Goal: Task Accomplishment & Management: Manage account settings

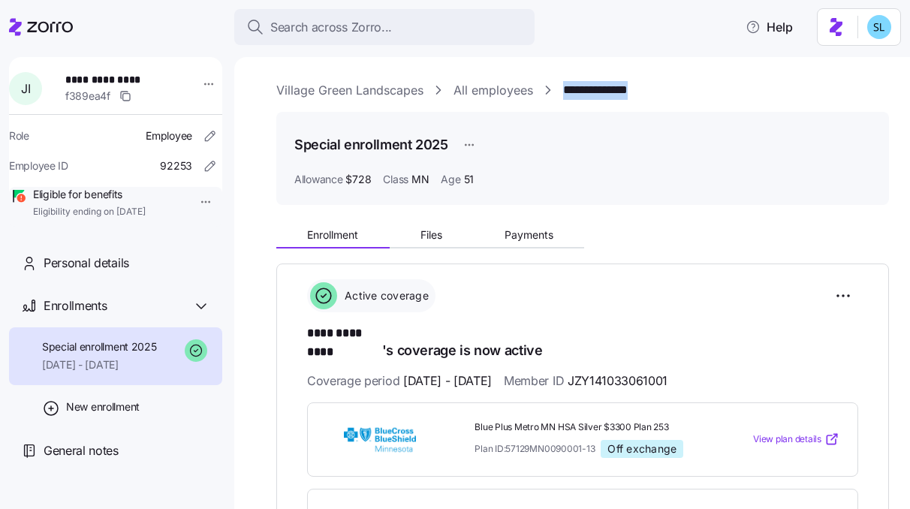
drag, startPoint x: 644, startPoint y: 93, endPoint x: 564, endPoint y: 92, distance: 80.3
click at [564, 92] on div "**********" at bounding box center [582, 90] width 613 height 19
copy link "**********"
click at [837, 299] on html "**********" at bounding box center [455, 250] width 910 height 500
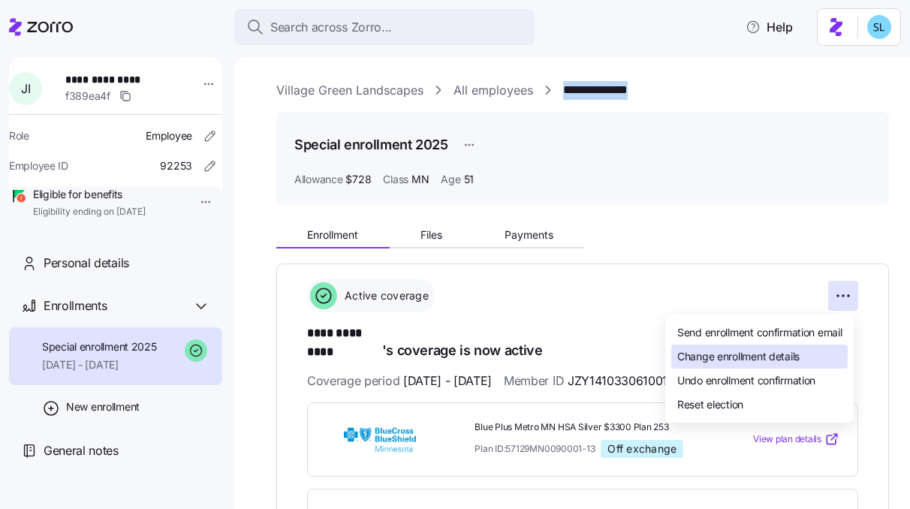
click at [800, 347] on div "Change enrollment details" at bounding box center [759, 357] width 176 height 24
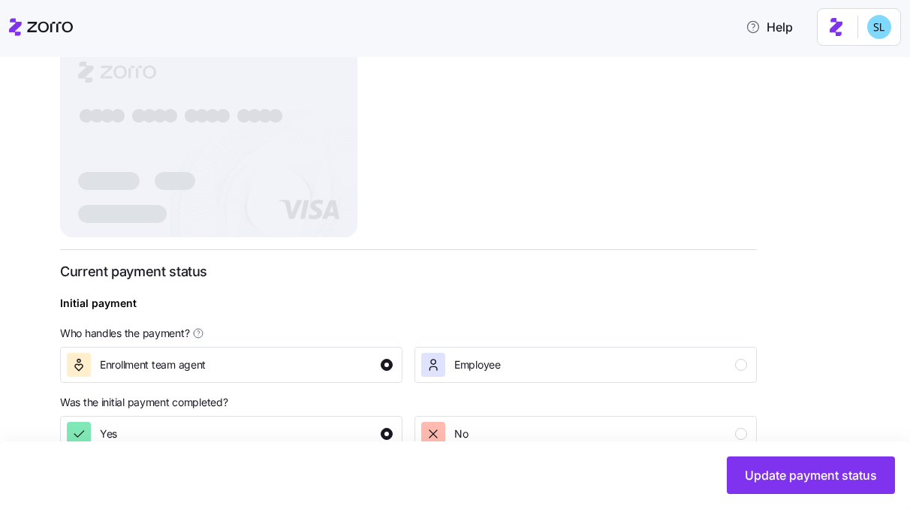
scroll to position [626, 0]
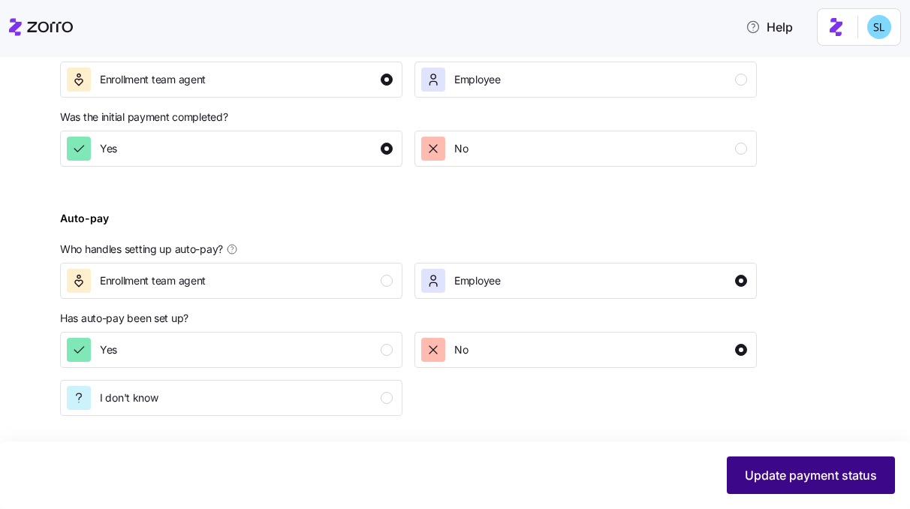
click at [753, 465] on button "Update payment status" at bounding box center [811, 476] width 168 height 38
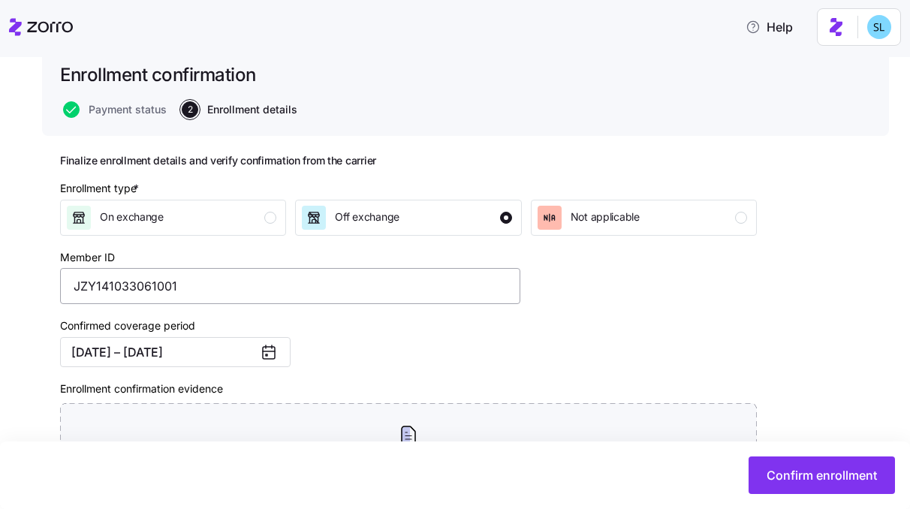
scroll to position [111, 0]
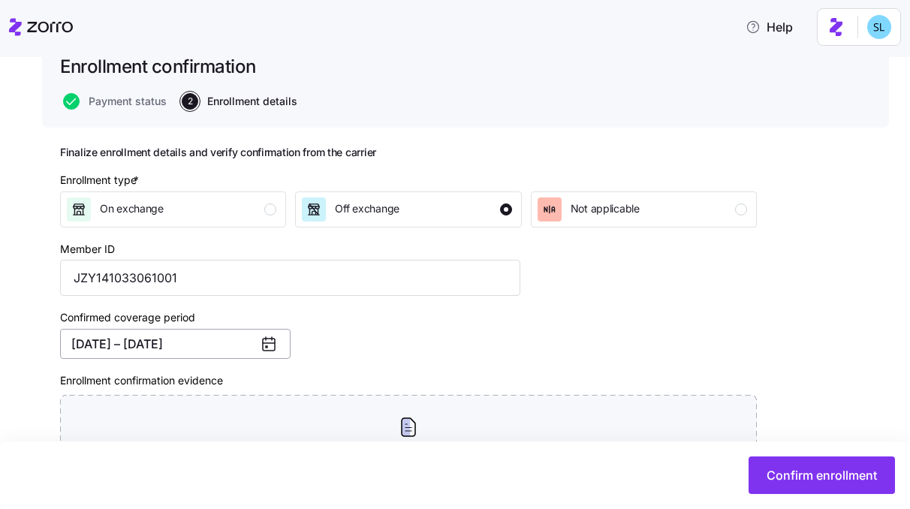
click at [149, 357] on button "07/01/2025 – 12/31/2025" at bounding box center [175, 344] width 231 height 30
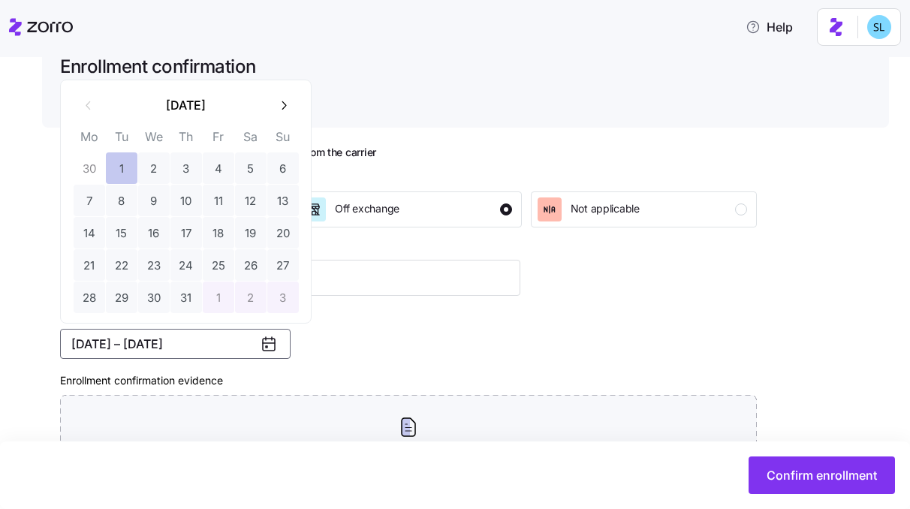
click at [125, 171] on button "1" at bounding box center [122, 168] width 32 height 32
click at [292, 104] on button "button" at bounding box center [283, 105] width 32 height 32
click at [285, 311] on button "31" at bounding box center [283, 298] width 32 height 32
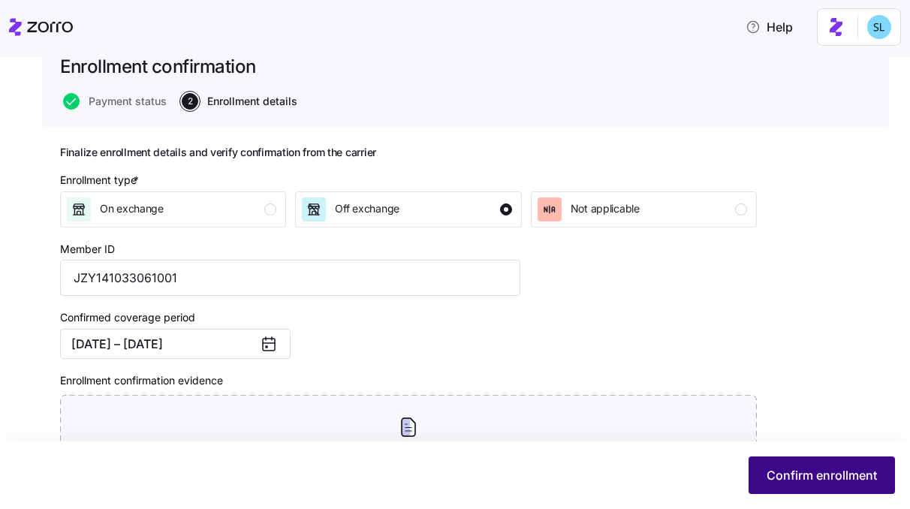
click at [791, 479] on span "Confirm enrollment" at bounding box center [822, 475] width 110 height 18
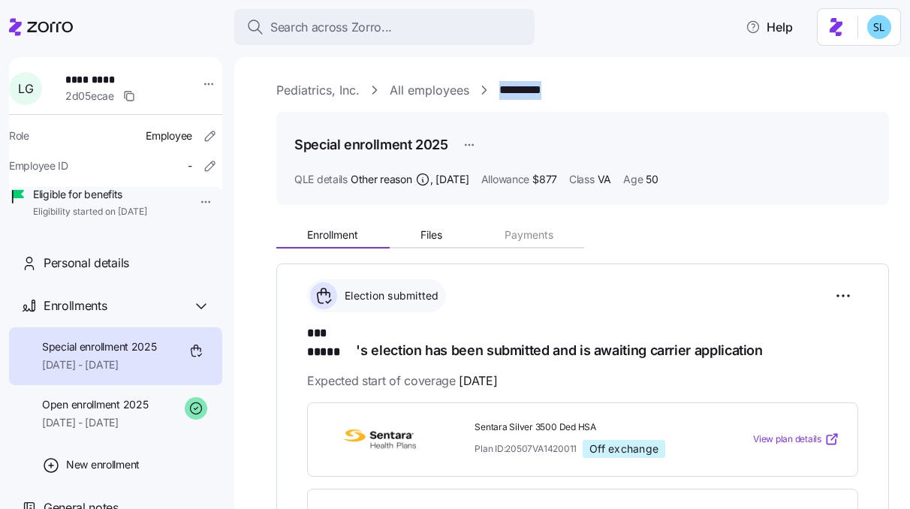
drag, startPoint x: 556, startPoint y: 81, endPoint x: 497, endPoint y: 93, distance: 60.5
click at [497, 93] on div "Pediatrics, Inc. All employees *********" at bounding box center [582, 90] width 613 height 19
copy link "*********"
click at [897, 70] on div "**********" at bounding box center [572, 283] width 676 height 452
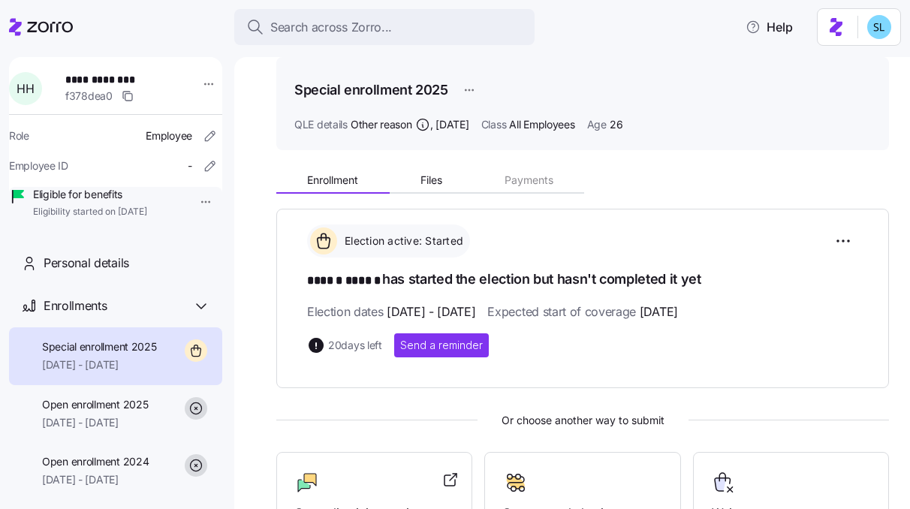
scroll to position [59, 0]
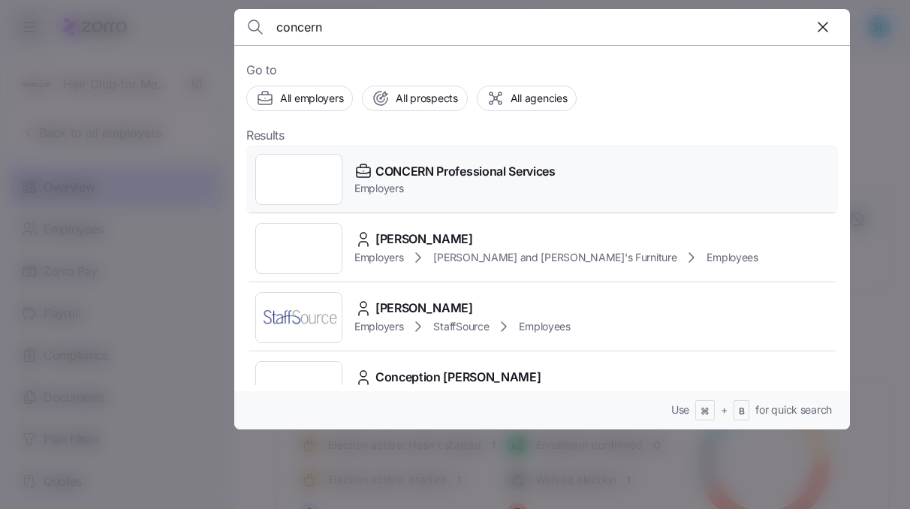
type input "concern"
click at [485, 167] on span "CONCERN Professional Services" at bounding box center [465, 171] width 180 height 19
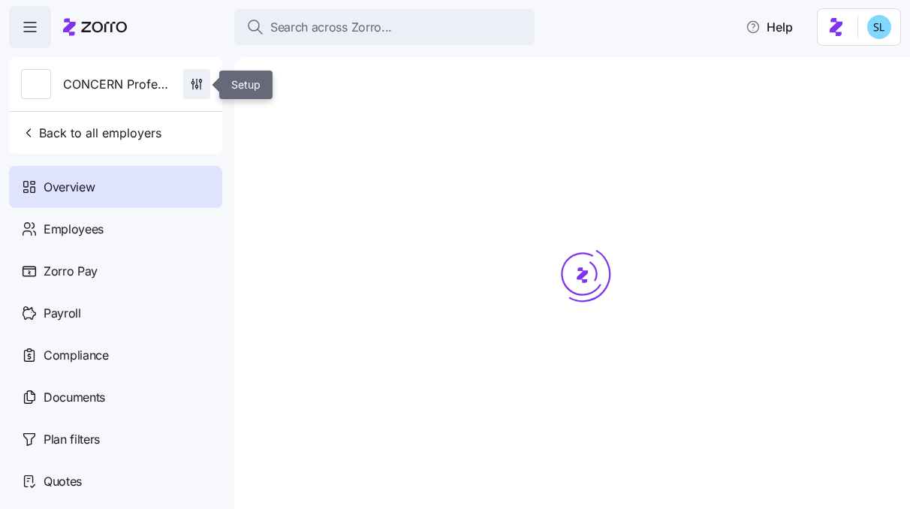
click at [209, 87] on span "button" at bounding box center [197, 84] width 26 height 29
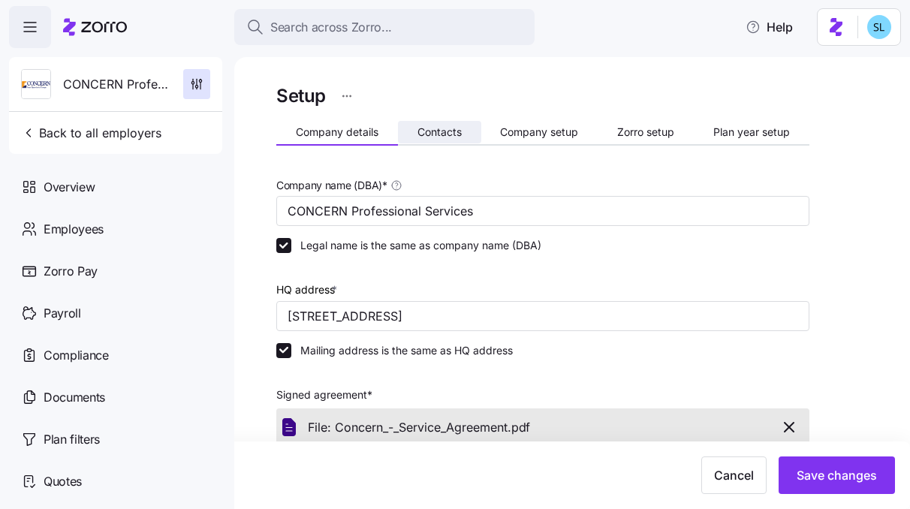
click at [462, 138] on button "Contacts" at bounding box center [439, 132] width 83 height 23
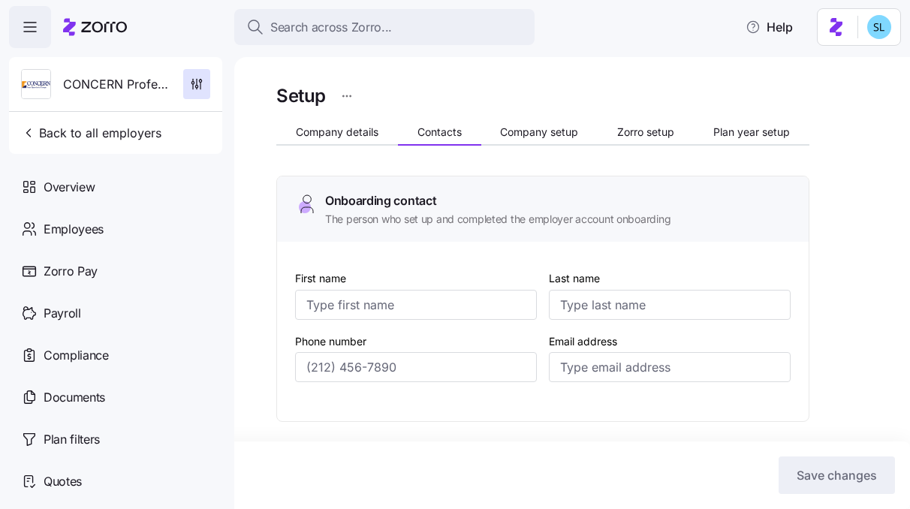
type input "Gordon"
type input "May"
type input "gmay@concern4kids.org"
type input "Gordon"
type input "May"
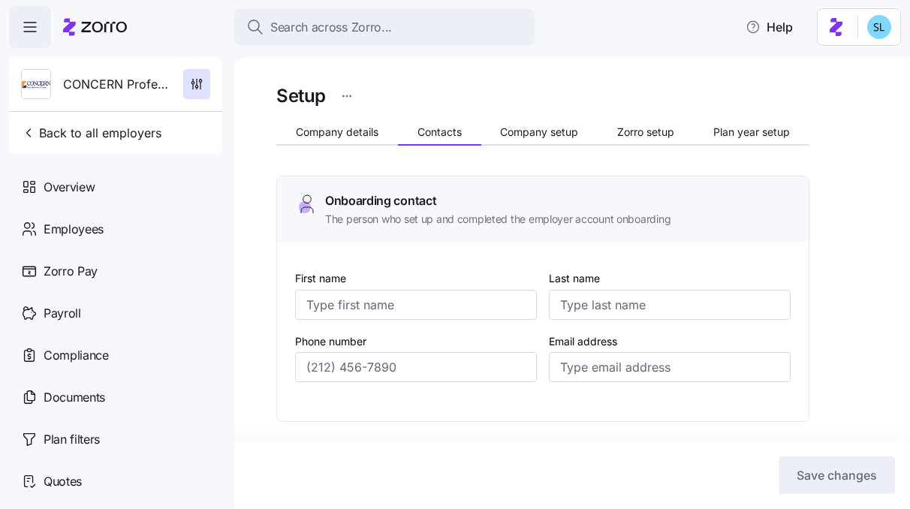
type input "gmay@concern4kids.org"
type input "Melissa"
type input "Newton"
type input "mnewton@concern4kids.org"
type input "Shannon"
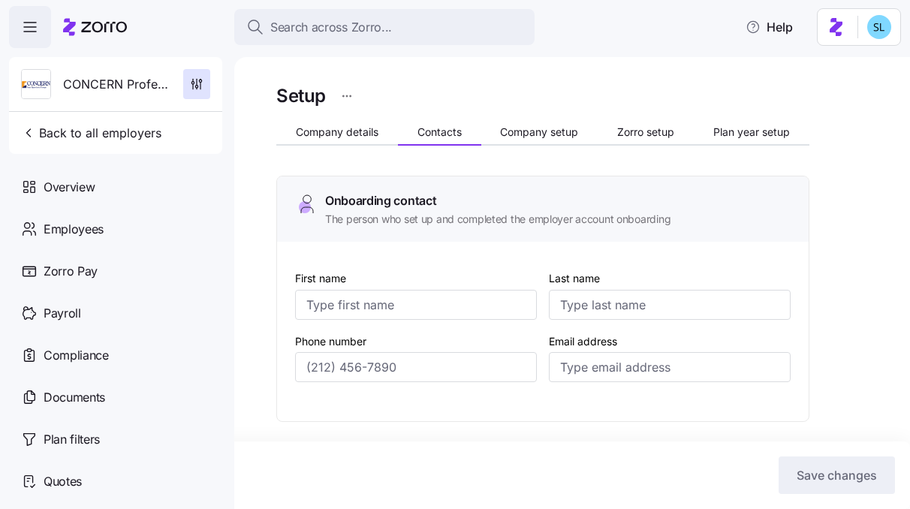
type input "Coscia"
type input "ap-billing@concern4kids.org"
type input "(484) 578-9600"
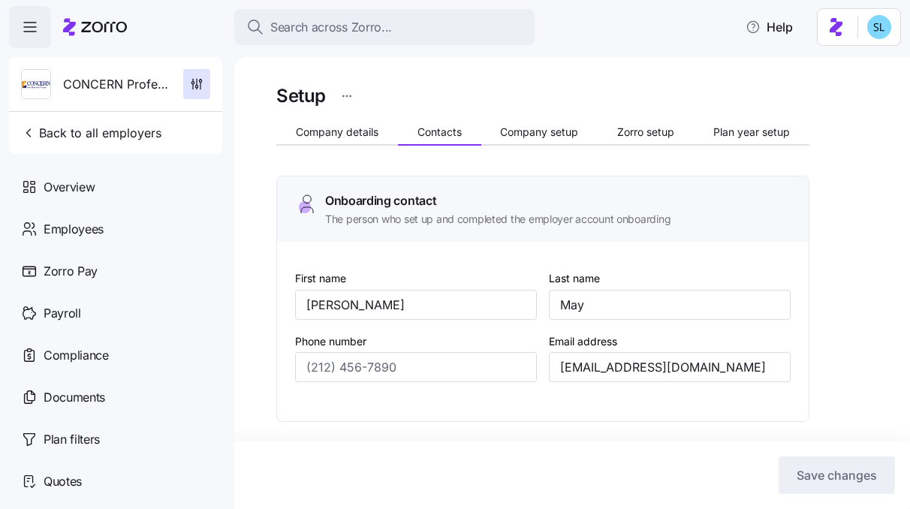
type input "(484) 578-9600"
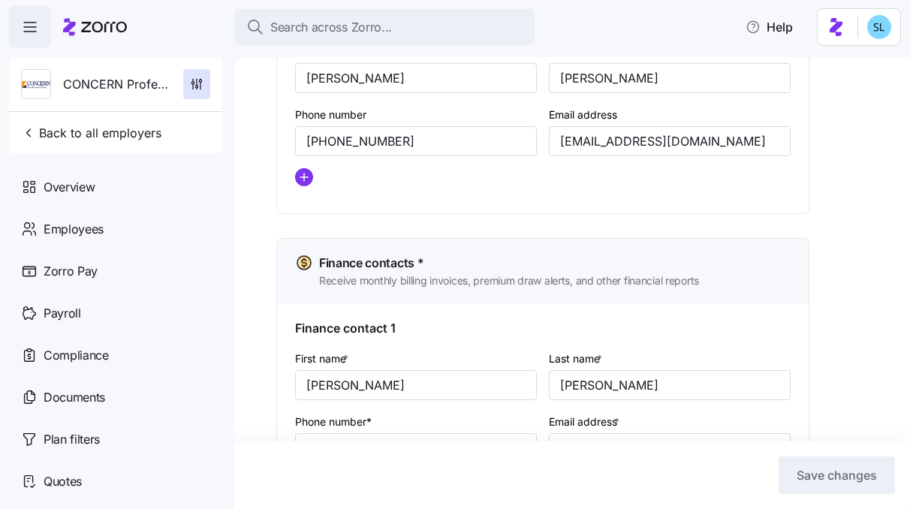
scroll to position [1078, 0]
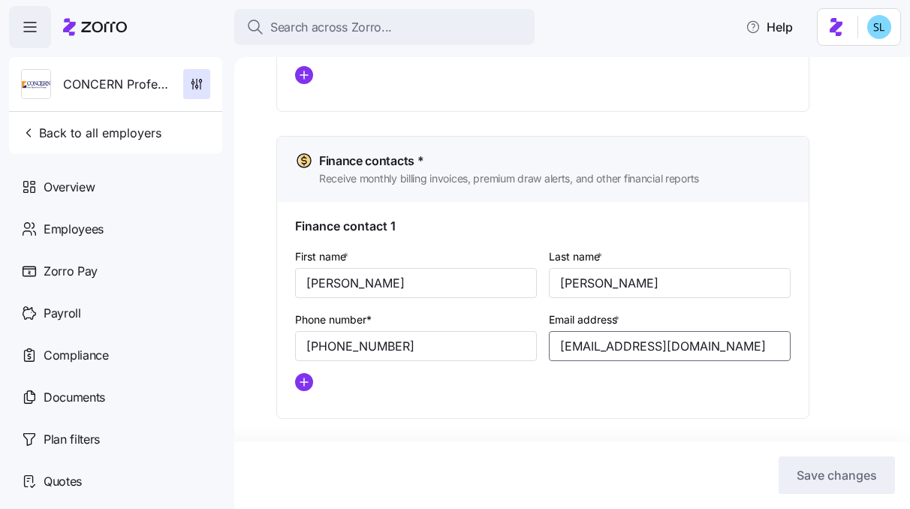
click at [592, 348] on input "ap-billing@concern4kids.org" at bounding box center [670, 346] width 242 height 30
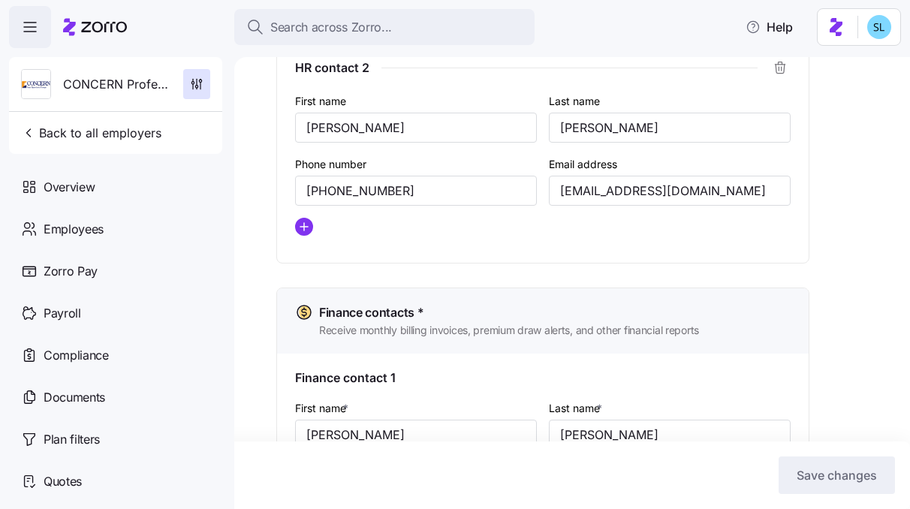
scroll to position [912, 0]
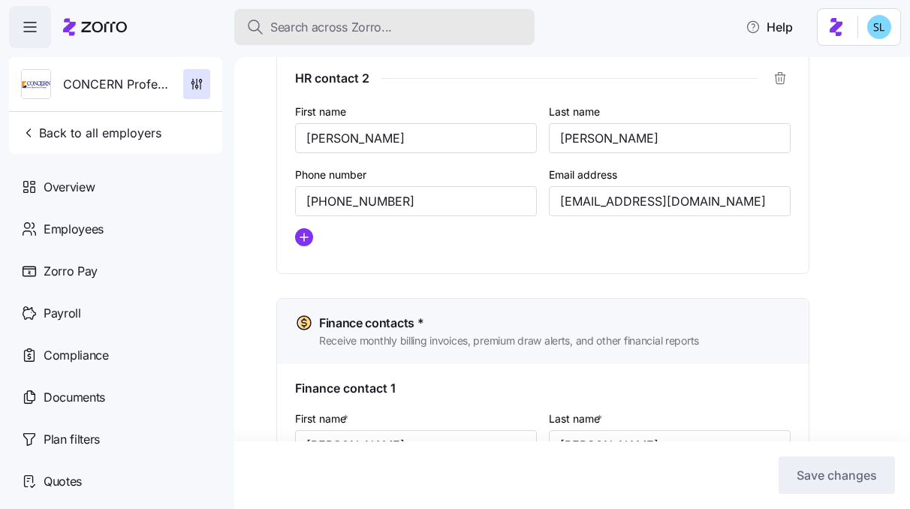
click at [448, 32] on div "Search across Zorro..." at bounding box center [384, 27] width 276 height 19
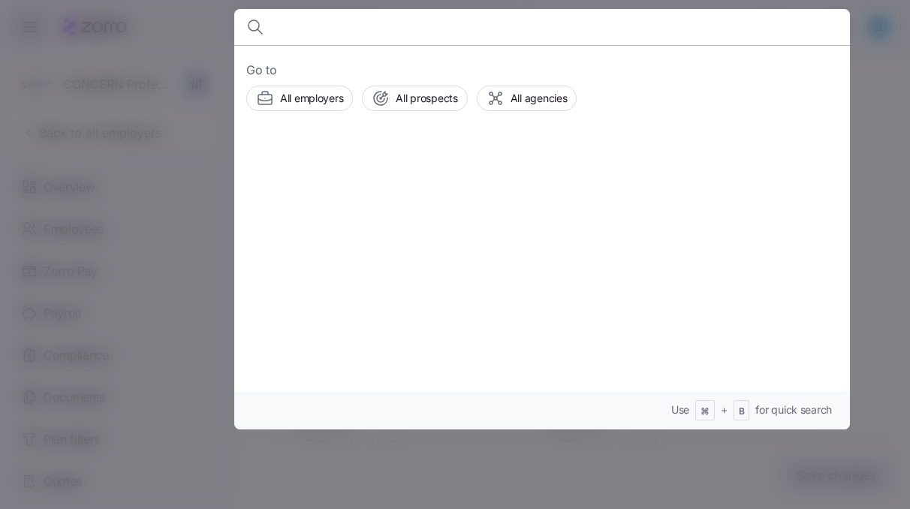
click at [216, 203] on div at bounding box center [455, 254] width 910 height 509
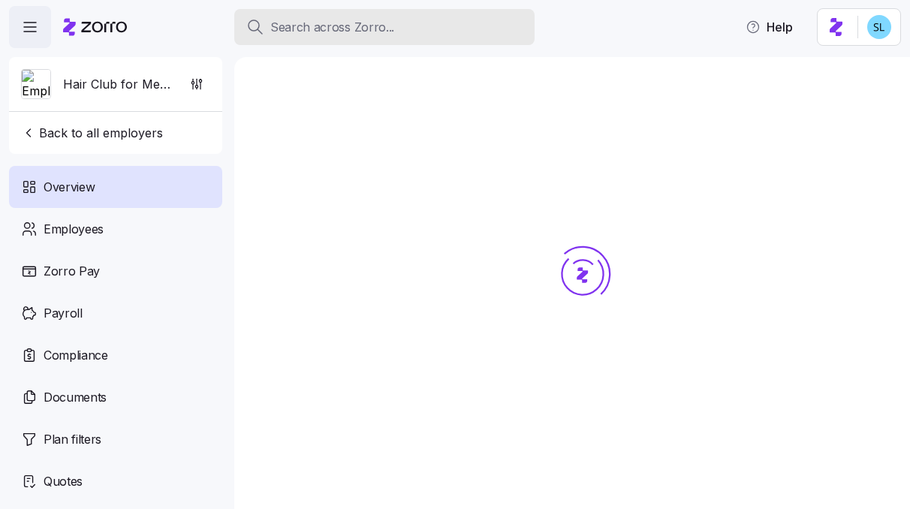
click at [448, 29] on div "Search across Zorro..." at bounding box center [384, 27] width 276 height 19
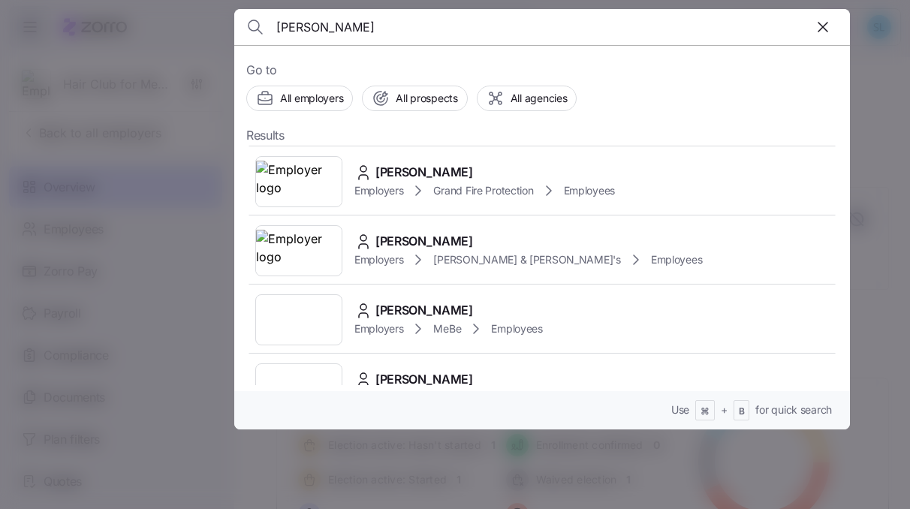
scroll to position [418, 0]
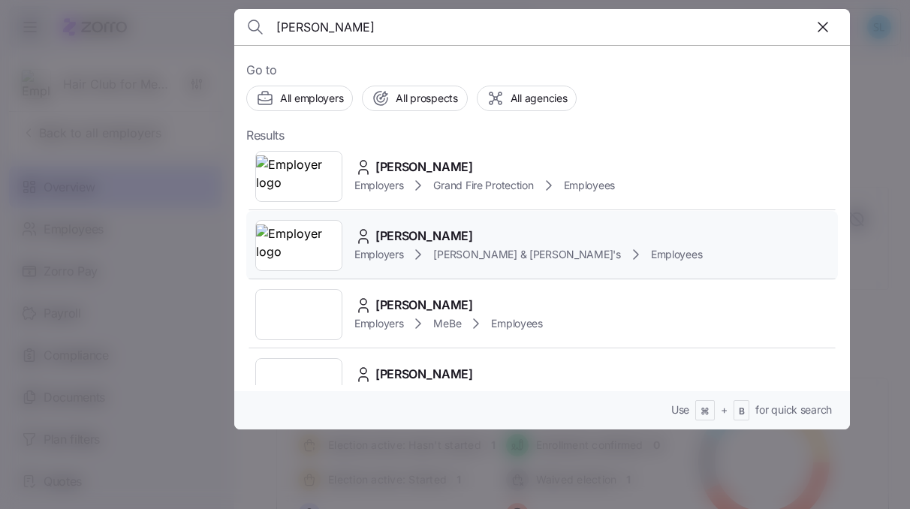
type input "[PERSON_NAME]"
click at [414, 240] on span "[PERSON_NAME]" at bounding box center [424, 236] width 98 height 19
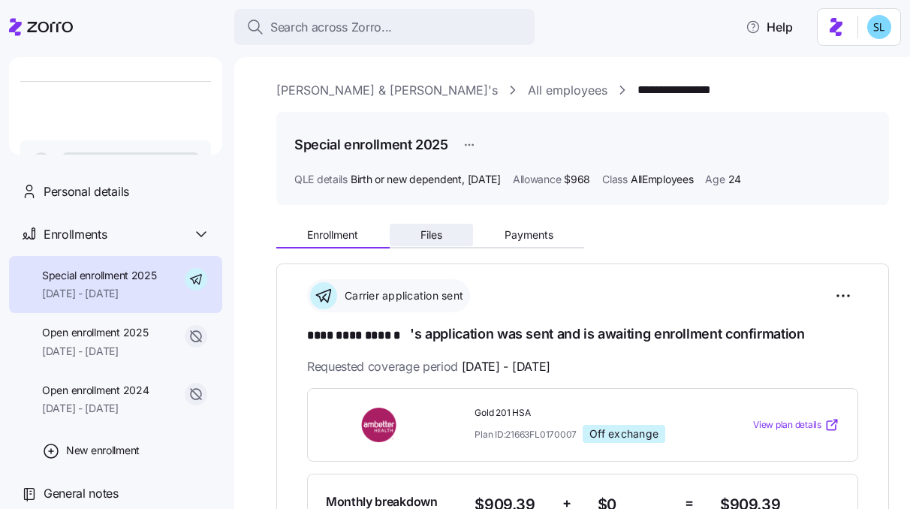
click at [454, 229] on button "Files" at bounding box center [432, 235] width 84 height 23
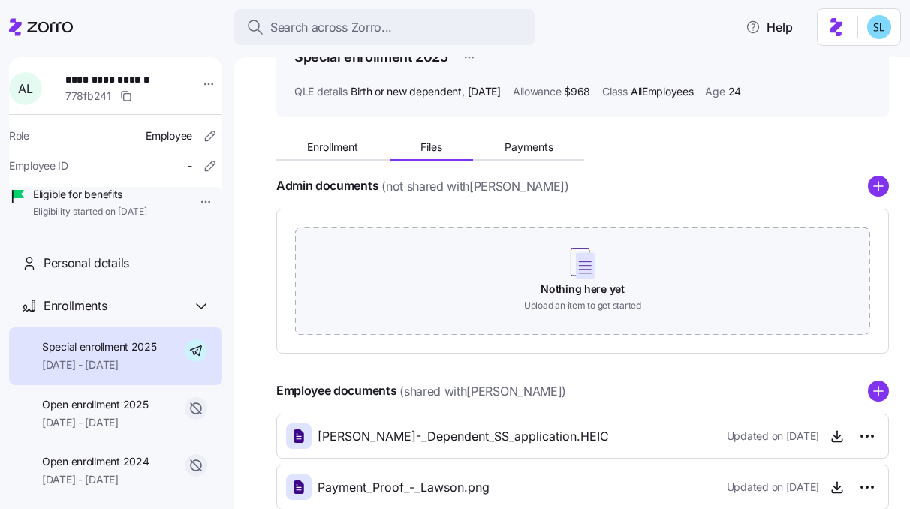
scroll to position [17, 0]
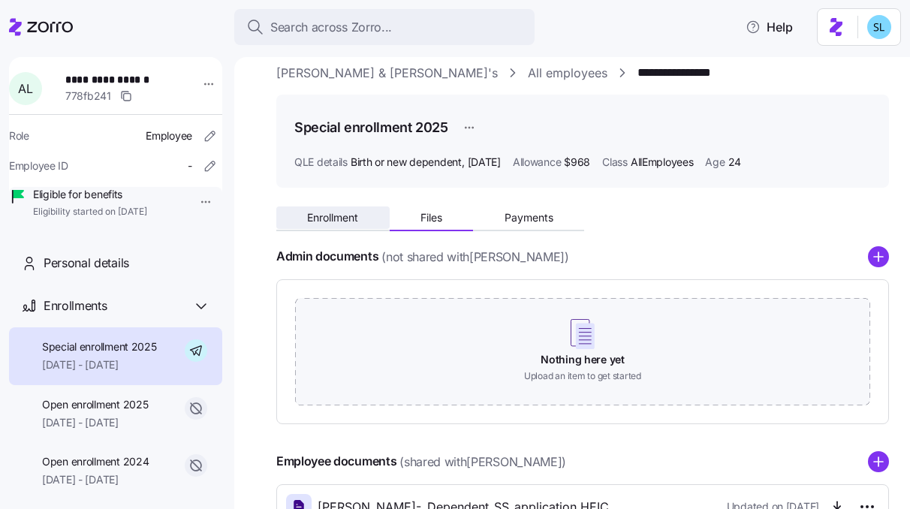
click at [357, 219] on span "Enrollment" at bounding box center [332, 218] width 51 height 11
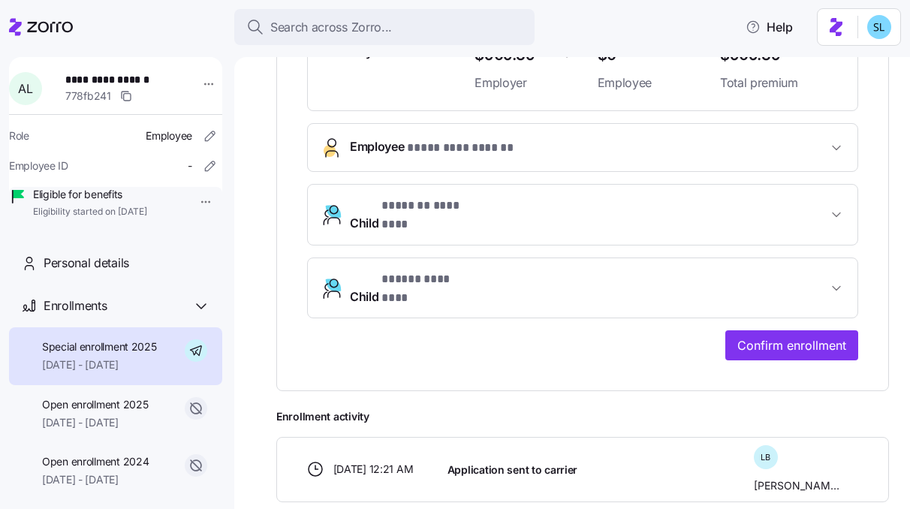
scroll to position [536, 0]
